Goal: Navigation & Orientation: Find specific page/section

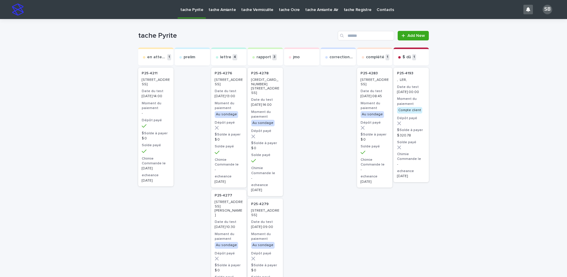
click at [261, 9] on p "tache Vermiculite" at bounding box center [257, 6] width 32 height 12
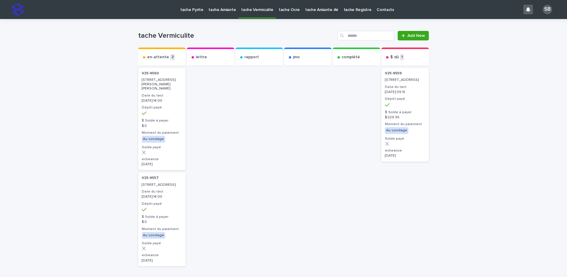
click at [339, 108] on div at bounding box center [356, 181] width 47 height 231
